Goal: Task Accomplishment & Management: Use online tool/utility

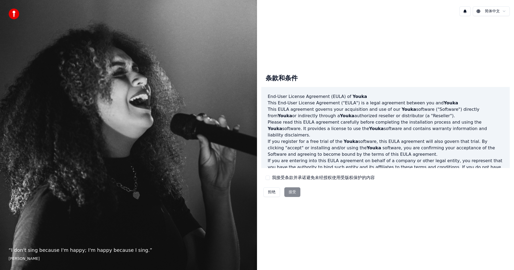
click at [267, 176] on button "我接受条款并承诺避免未经授权使用受版权保护的内容" at bounding box center [268, 178] width 4 height 4
click at [295, 191] on button "接受" at bounding box center [292, 192] width 16 height 10
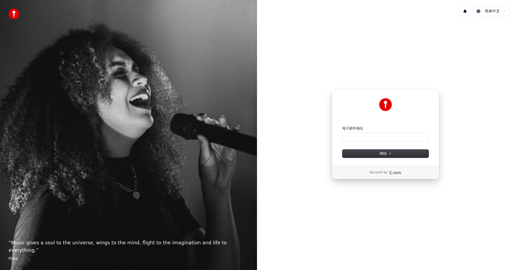
click at [352, 133] on div "电子邮件地址" at bounding box center [386, 133] width 86 height 15
click at [355, 134] on input "电子邮件地址" at bounding box center [386, 137] width 86 height 8
click at [382, 151] on button "继续" at bounding box center [386, 154] width 86 height 8
click at [389, 153] on icon at bounding box center [390, 153] width 3 height 3
click at [349, 137] on input "电子邮件地址" at bounding box center [386, 137] width 86 height 8
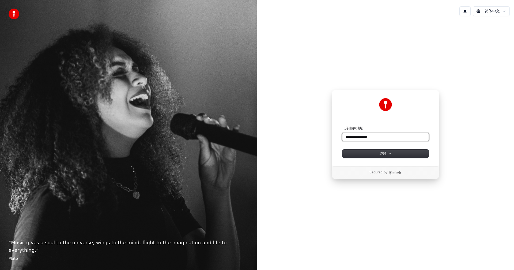
click at [343, 126] on button "submit" at bounding box center [343, 126] width 0 height 0
type input "**********"
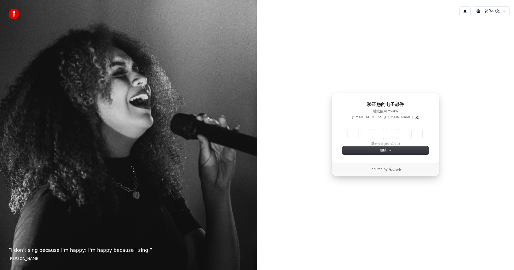
type input "*"
type input "**"
type input "*"
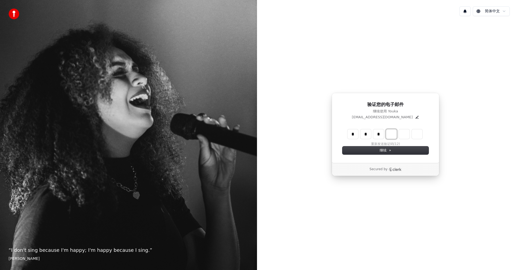
type input "***"
type input "*"
type input "****"
type input "*"
type input "******"
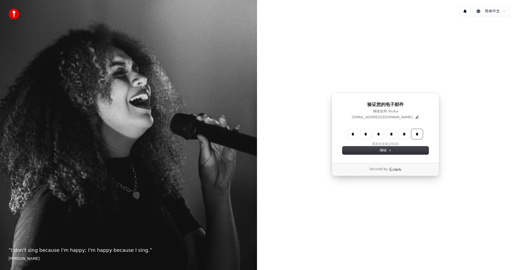
type input "*"
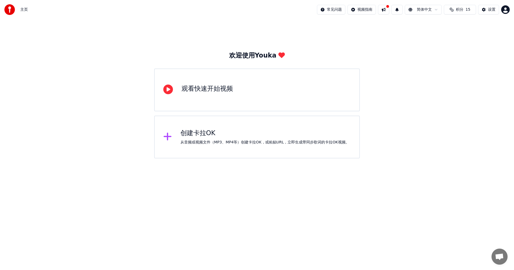
click at [224, 134] on div "创建卡拉OK" at bounding box center [265, 133] width 169 height 9
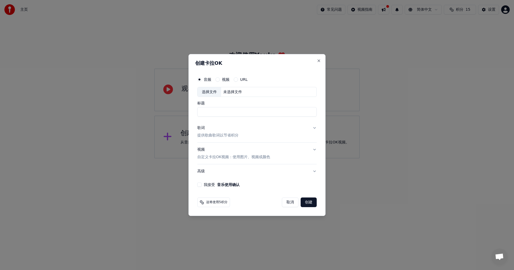
click at [199, 183] on button "我接受 音乐使用确认" at bounding box center [199, 185] width 4 height 4
click at [250, 157] on p "自定义卡拉OK视频：使用图片、视频或颜色" at bounding box center [233, 157] width 73 height 5
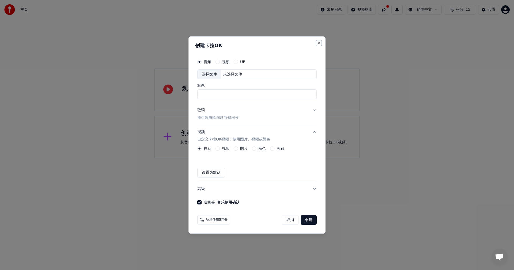
click at [319, 41] on button "Close" at bounding box center [319, 43] width 4 height 4
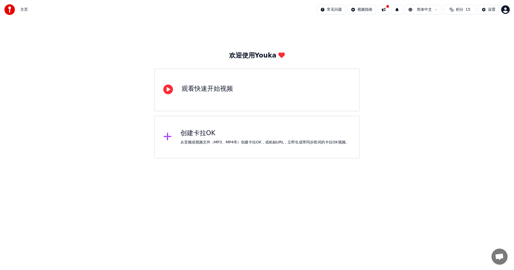
click at [181, 91] on div "观看快速开始视频" at bounding box center [257, 90] width 206 height 43
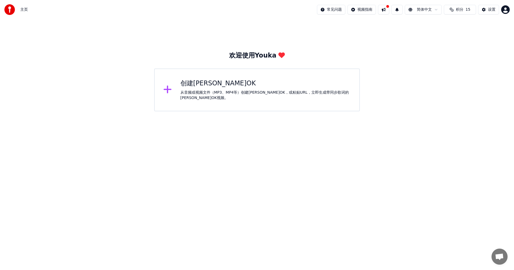
click at [471, 76] on div "欢迎使用Youka 创建卡拉OK 从音频或视频文件（MP3、MP4等）创建卡拉OK，或粘贴URL，立即生成带同步歌词的卡拉OK视频。" at bounding box center [257, 65] width 514 height 92
click at [492, 9] on div "设置" at bounding box center [491, 9] width 7 height 5
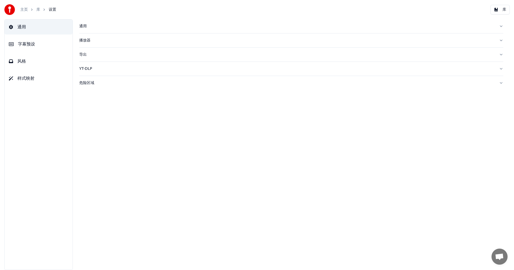
click at [88, 39] on div "播放器" at bounding box center [287, 40] width 416 height 5
click at [21, 43] on span "字幕预设" at bounding box center [26, 44] width 17 height 6
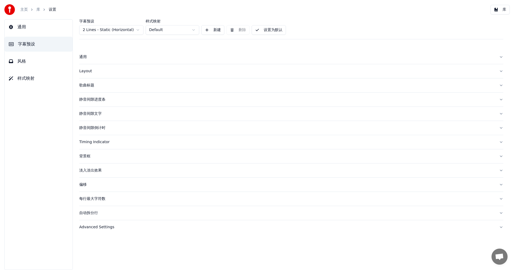
click at [20, 62] on span "风格" at bounding box center [21, 61] width 9 height 6
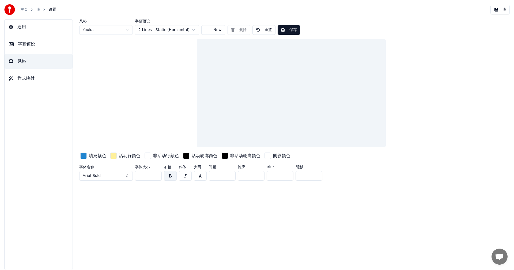
click at [20, 30] on button "通用" at bounding box center [39, 27] width 68 height 15
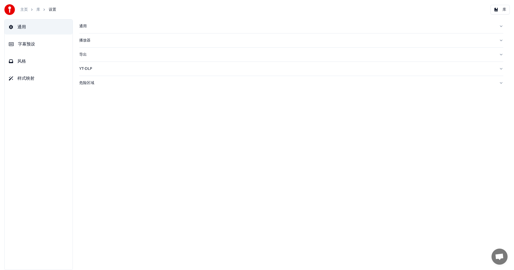
click at [39, 11] on link "库" at bounding box center [38, 9] width 4 height 5
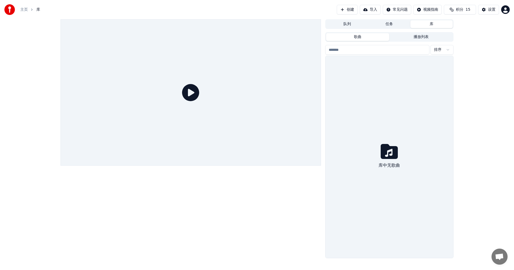
click at [371, 8] on button "导入" at bounding box center [370, 10] width 21 height 10
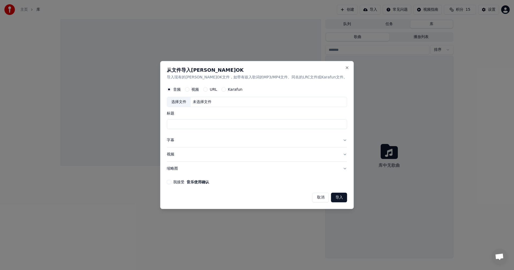
click at [186, 123] on input "标题" at bounding box center [257, 125] width 180 height 10
click at [337, 65] on div "从文件导入卡拉OK 导入现有的卡拉OK文件，如带有嵌入歌词的MP3/MP4文件、同名的LRC文件或Karafun文件。 音频 视频 URL Karafun 选…" at bounding box center [257, 135] width 194 height 148
click at [345, 66] on button "Close" at bounding box center [347, 68] width 4 height 4
